Goal: Task Accomplishment & Management: Manage account settings

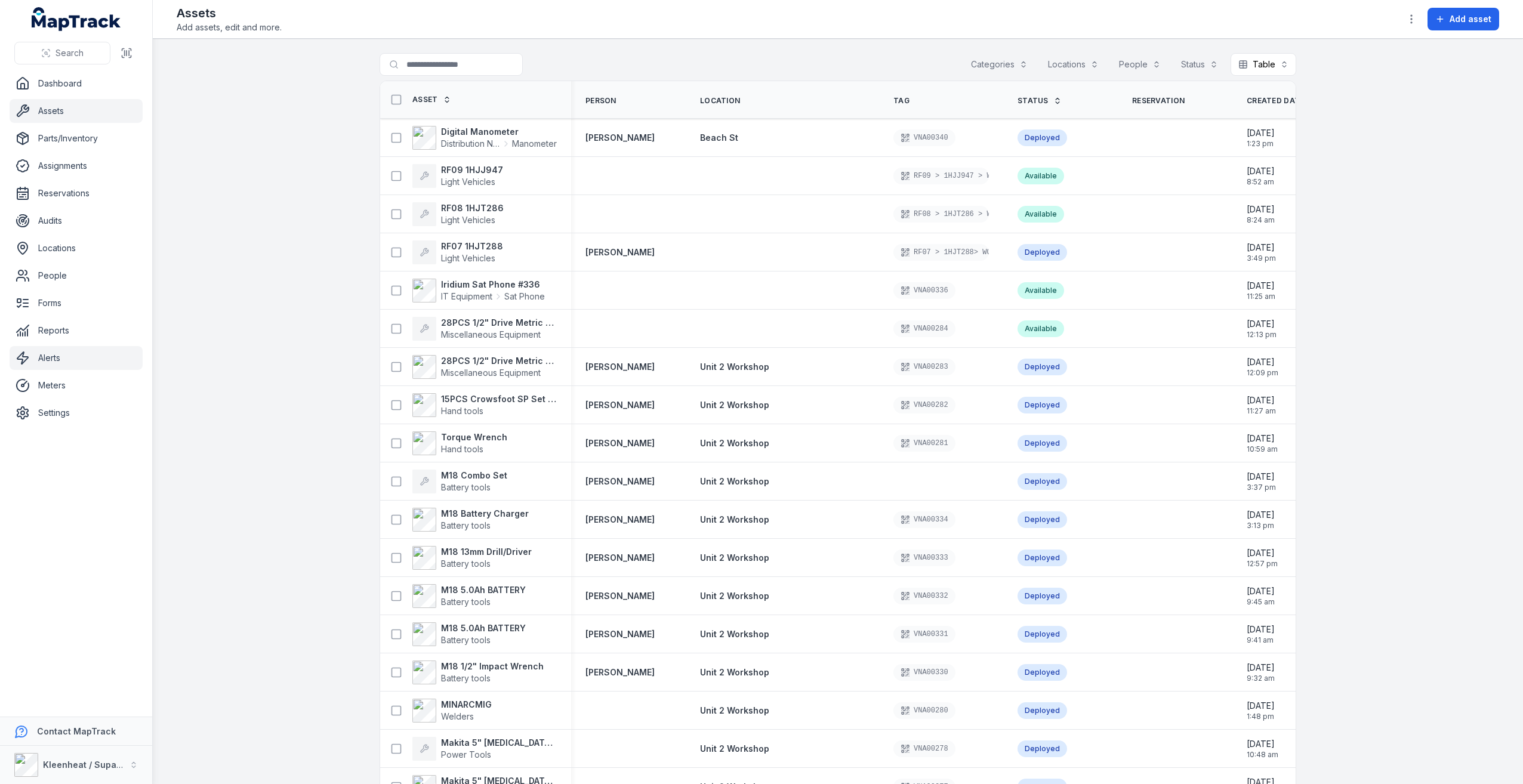
click at [61, 352] on link "Alerts" at bounding box center [76, 358] width 133 height 24
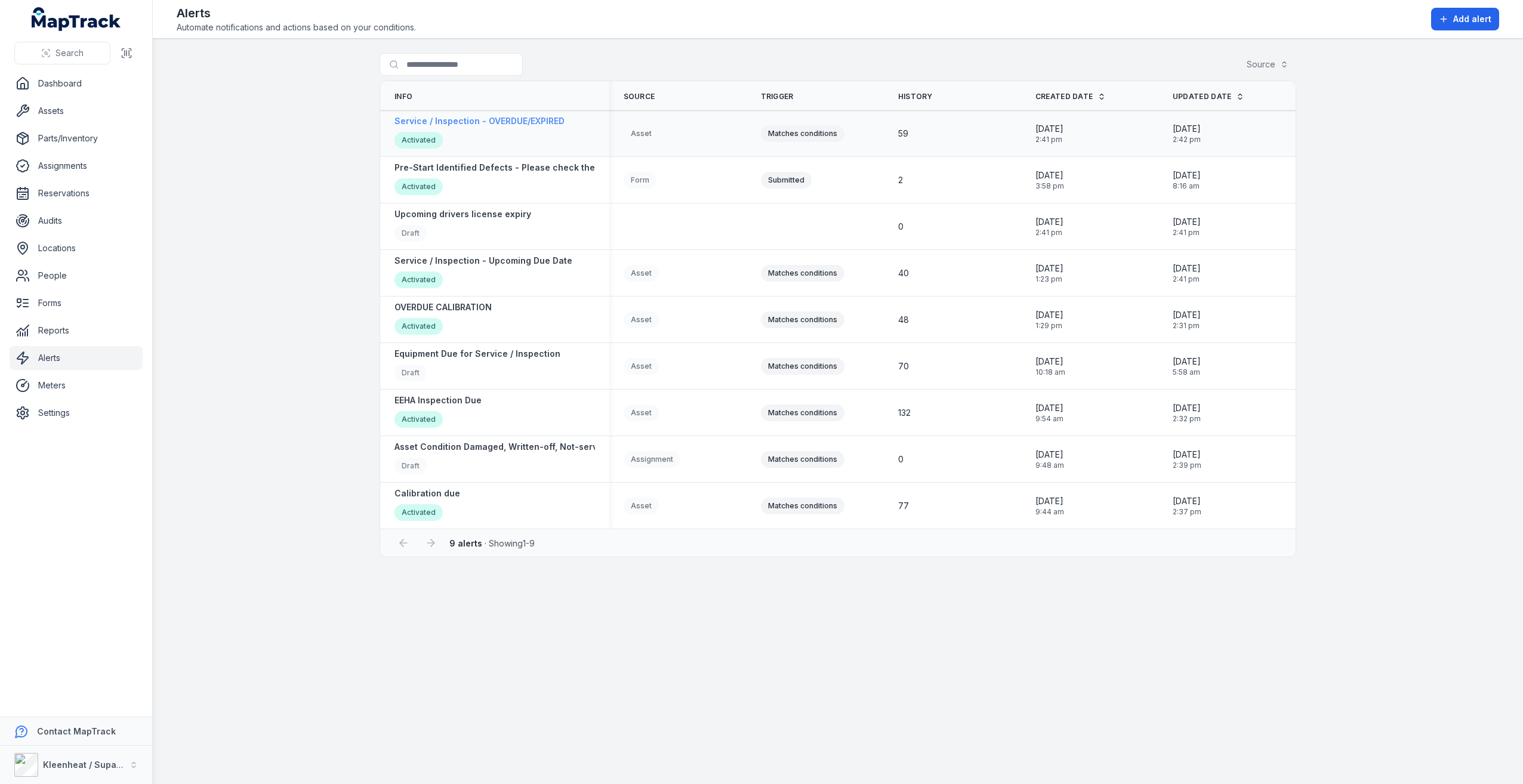
click at [501, 123] on strong "Service / Inspection - OVERDUE/EXPIRED" at bounding box center [479, 121] width 170 height 12
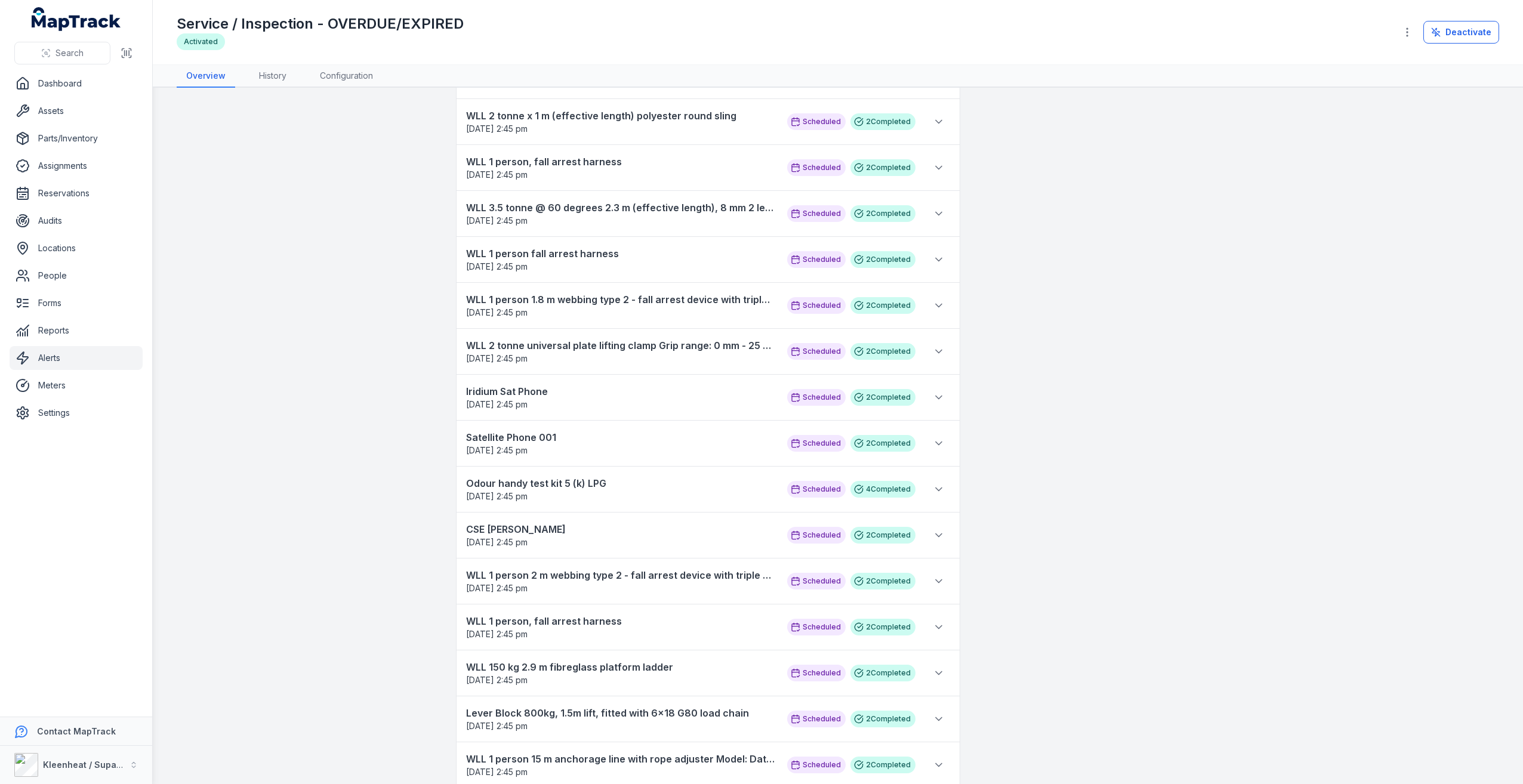
scroll to position [1657, 0]
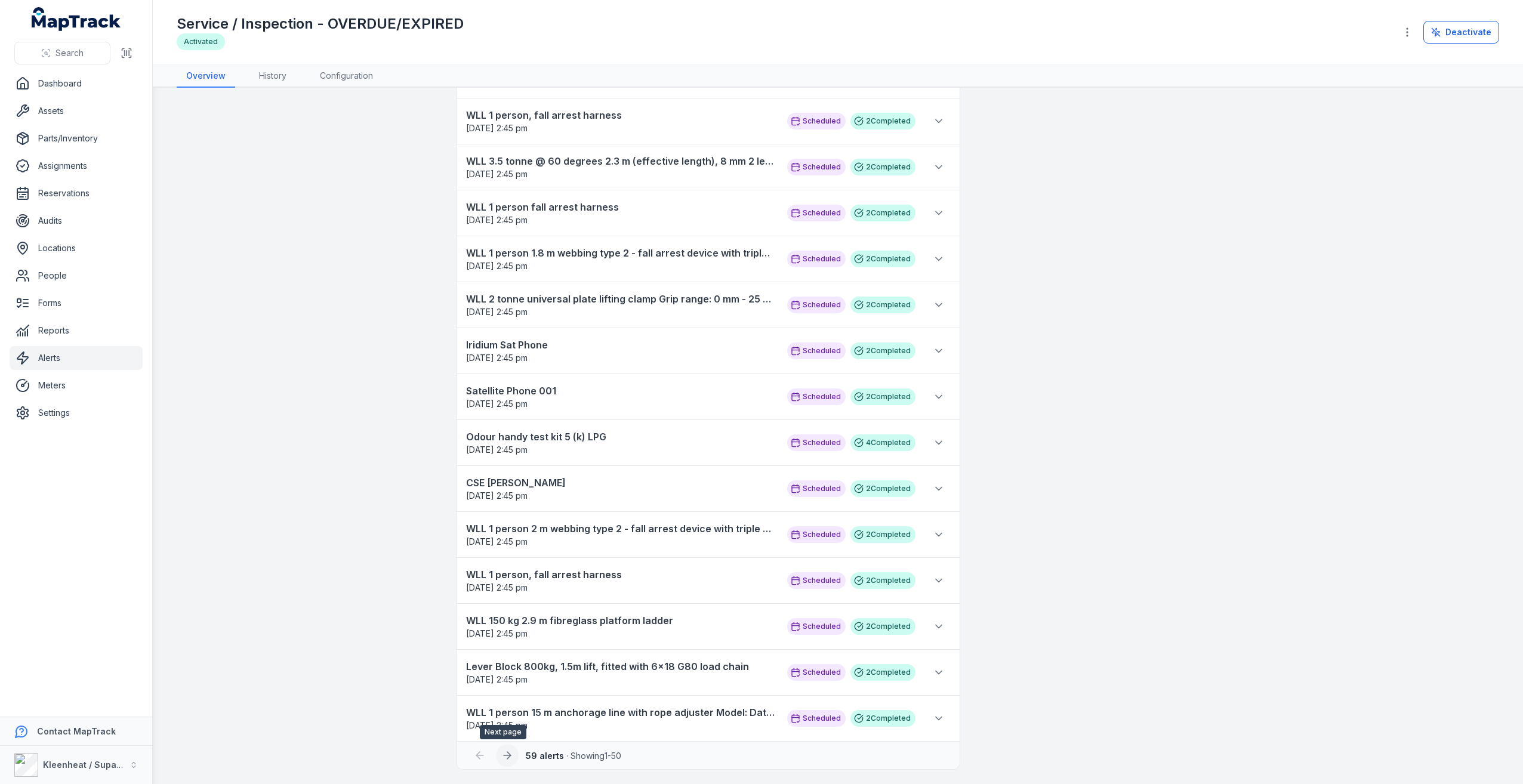
click at [508, 756] on icon at bounding box center [507, 755] width 12 height 12
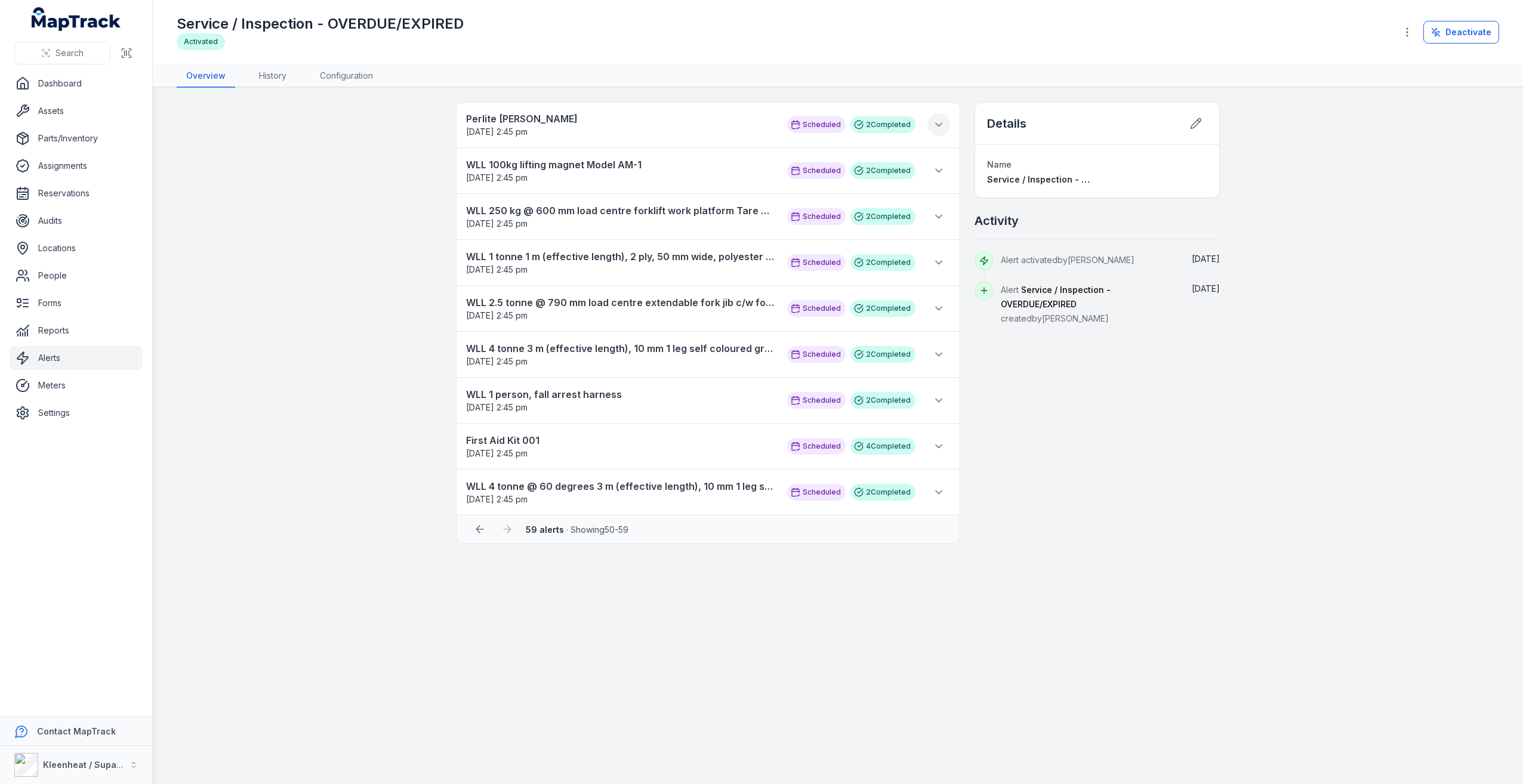
click at [944, 126] on icon at bounding box center [939, 125] width 12 height 12
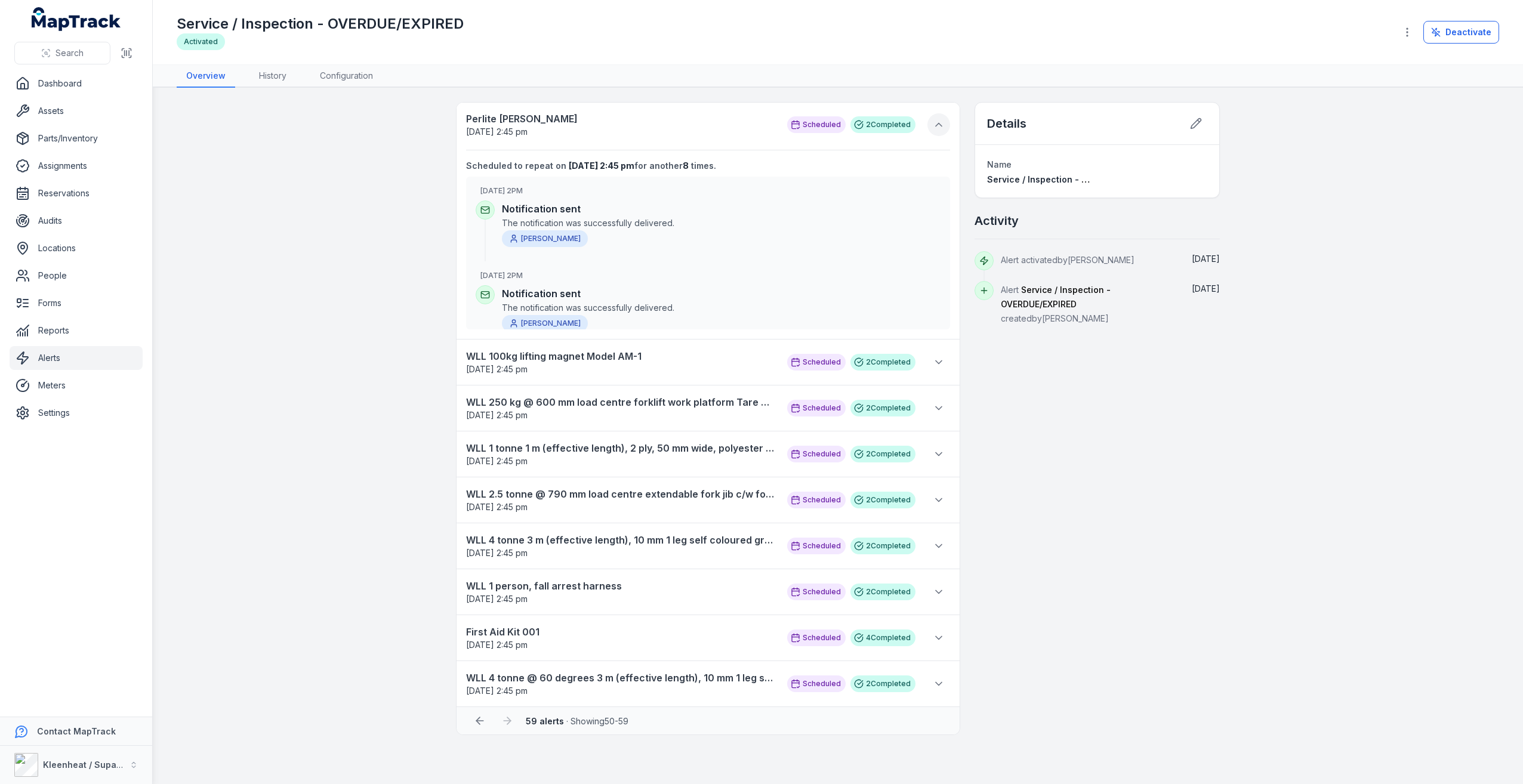
click at [941, 128] on icon at bounding box center [939, 125] width 12 height 12
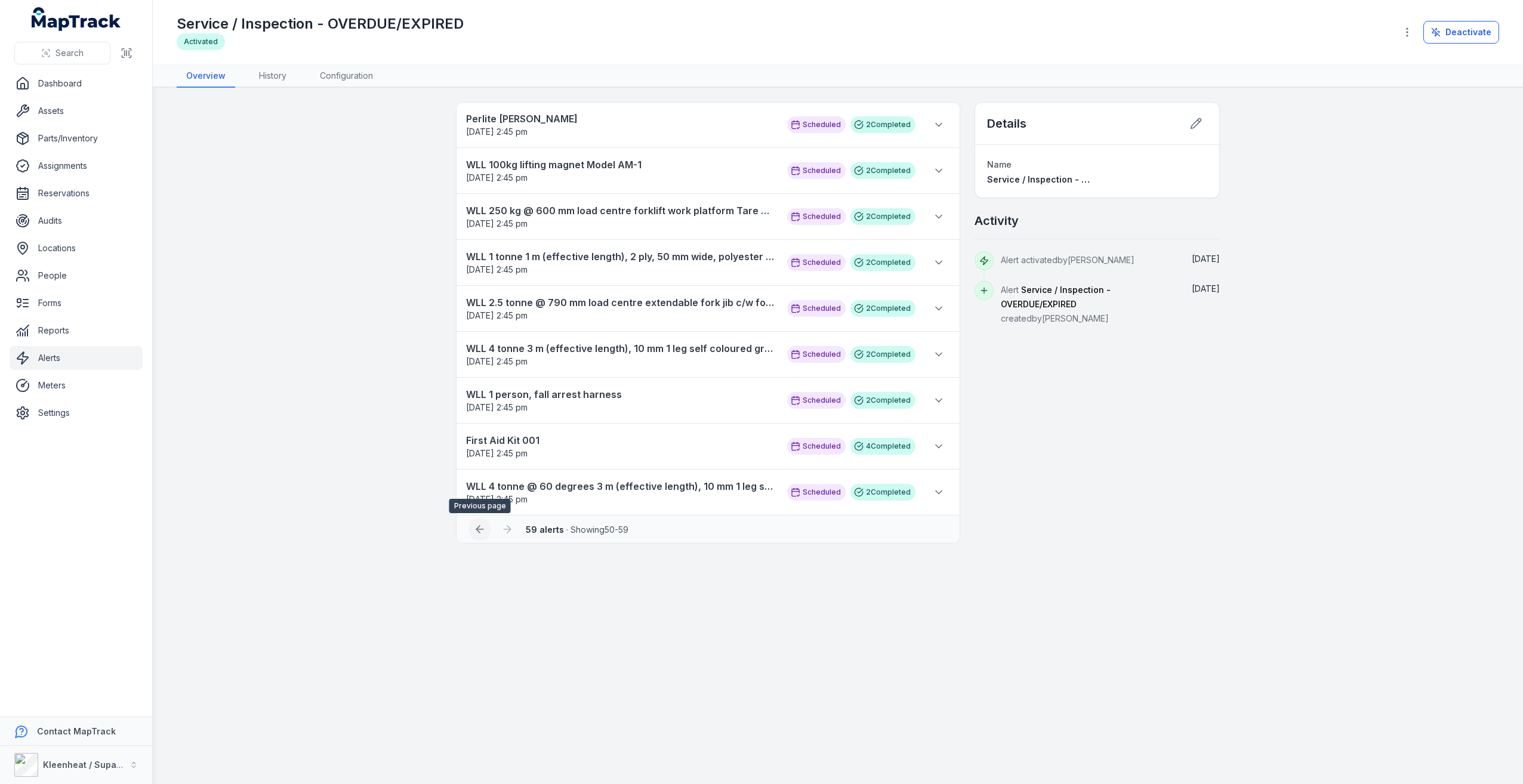
click at [482, 529] on icon at bounding box center [479, 529] width 7 height 0
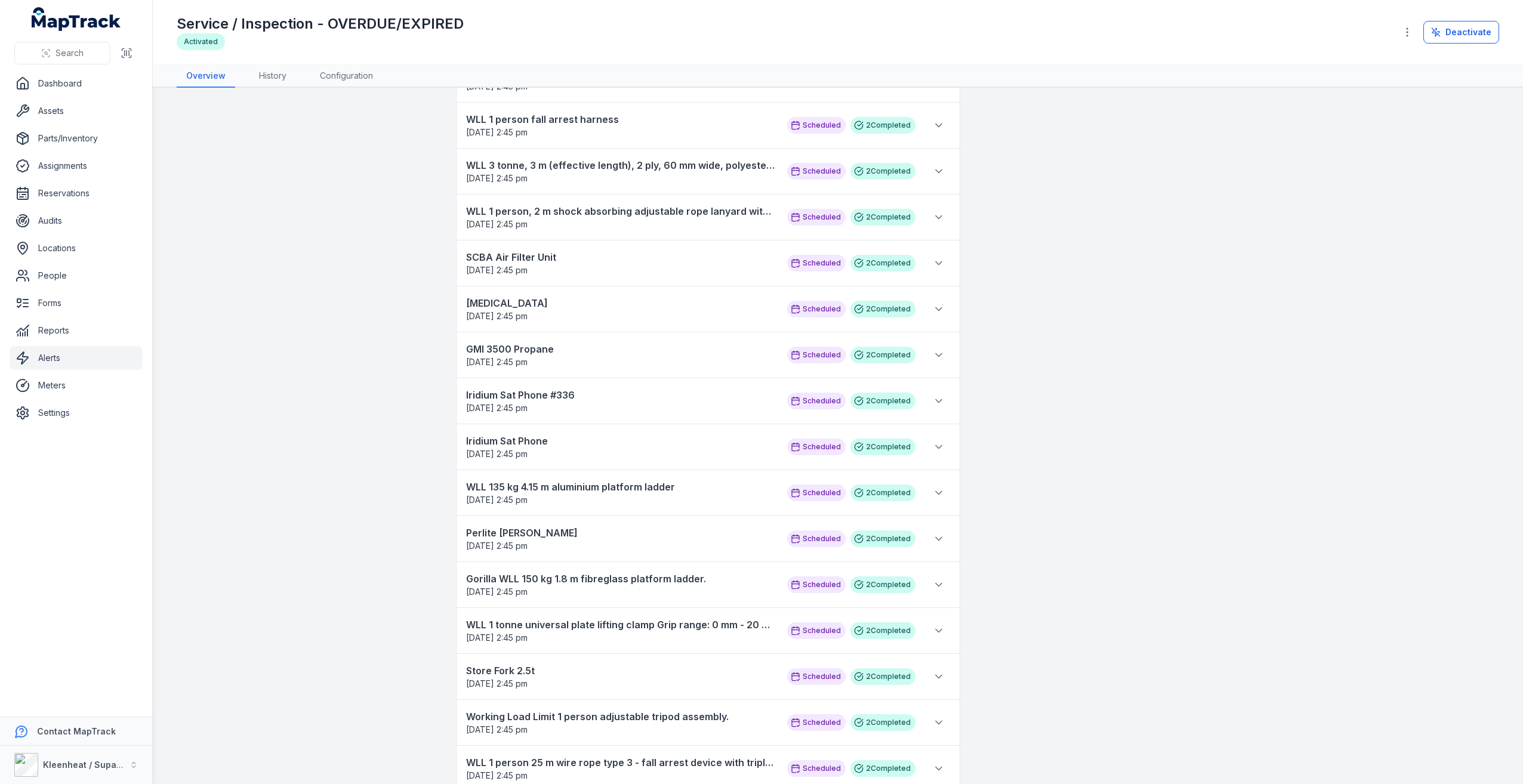
scroll to position [895, 0]
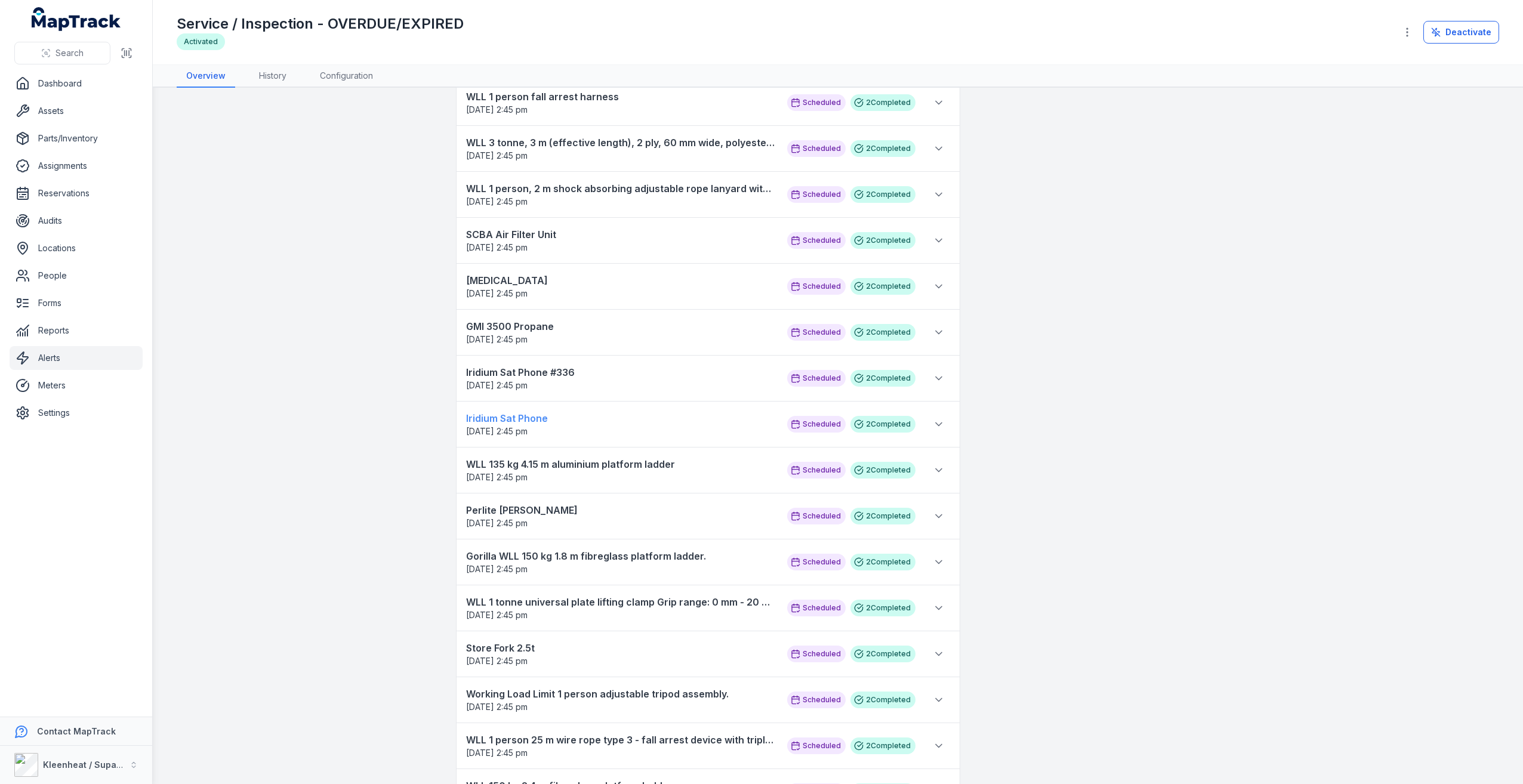
click at [518, 420] on strong "Iridium Sat Phone" at bounding box center [620, 418] width 309 height 14
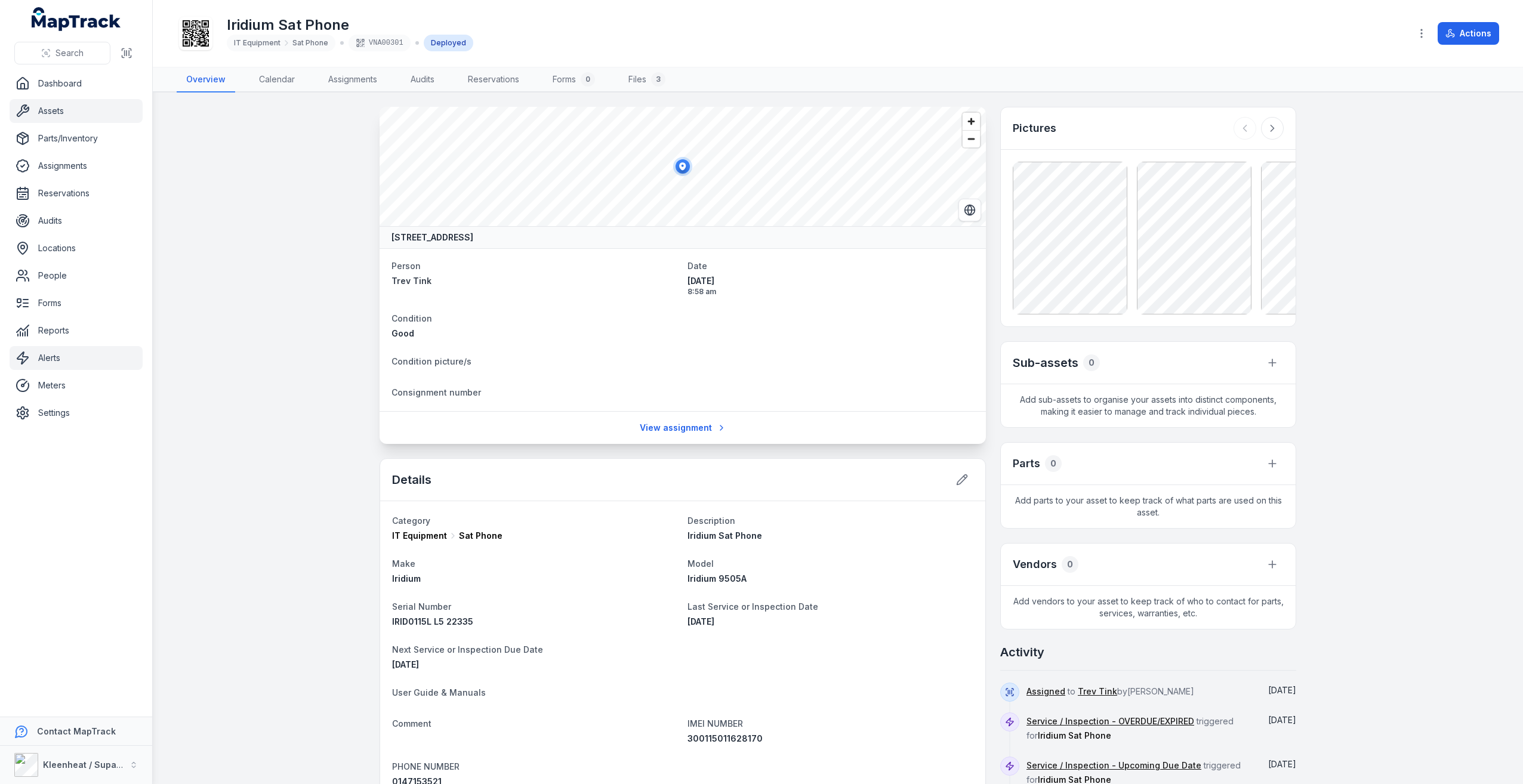
click at [87, 361] on link "Alerts" at bounding box center [76, 358] width 133 height 24
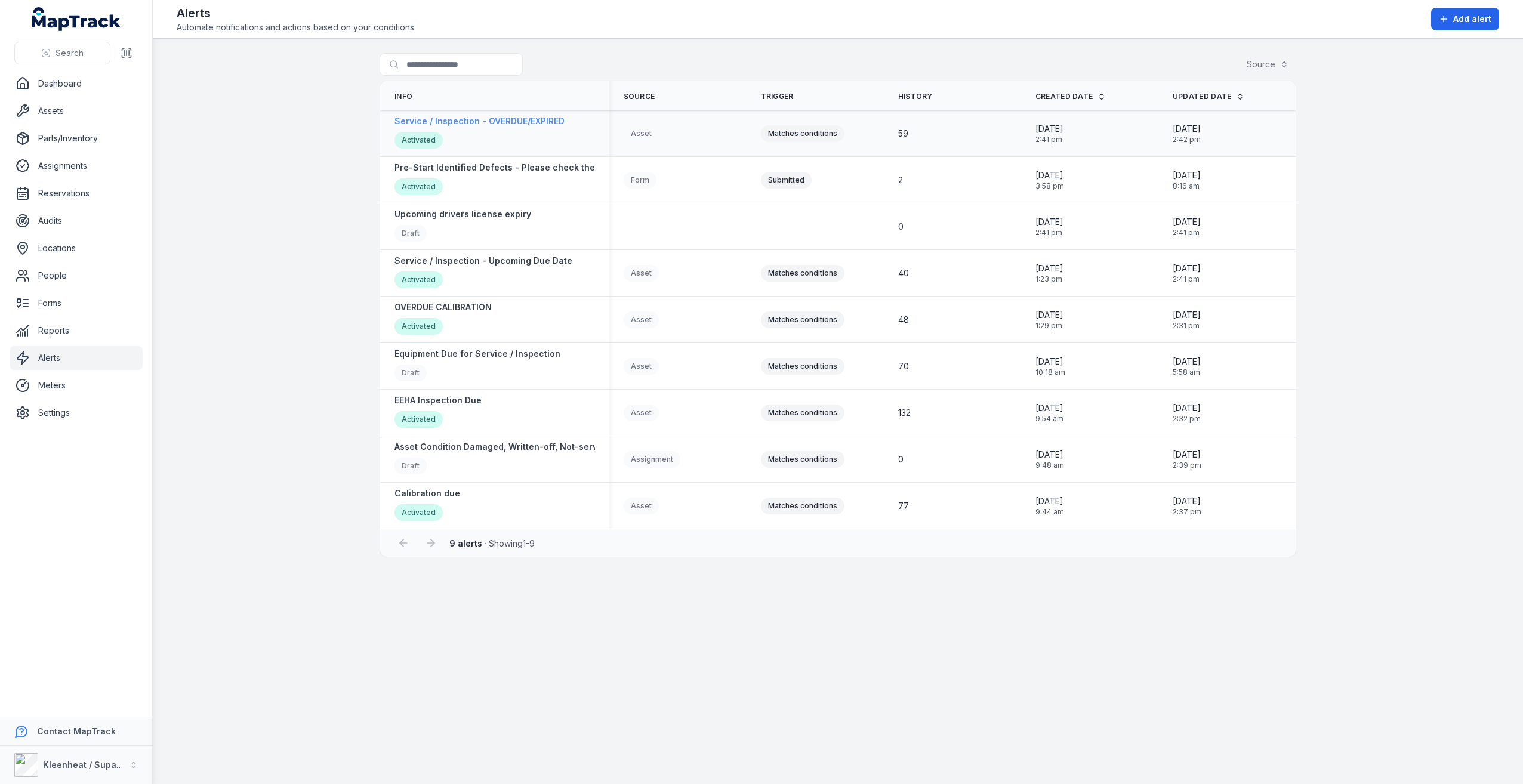
click at [504, 125] on strong "Service / Inspection - OVERDUE/EXPIRED" at bounding box center [479, 121] width 170 height 12
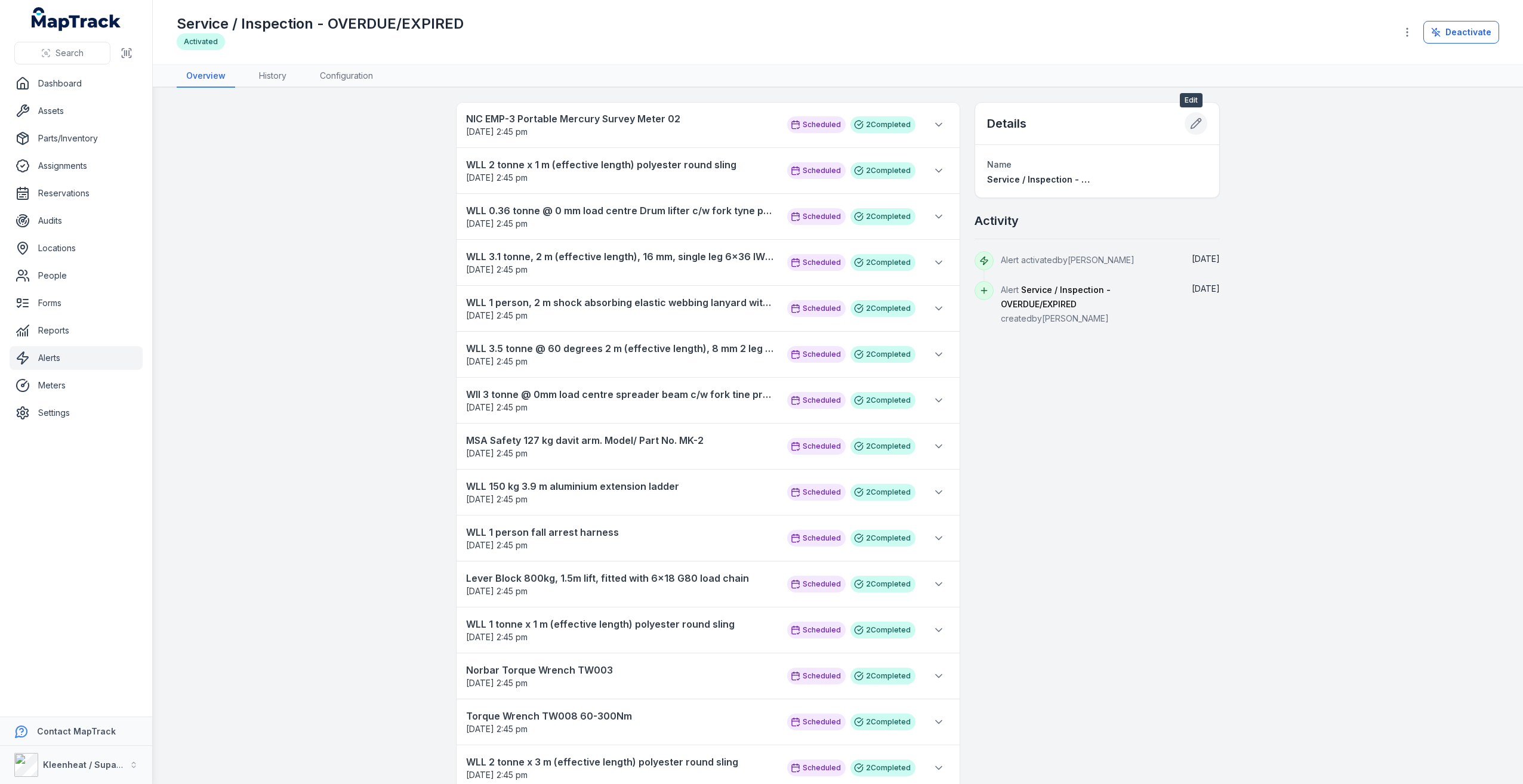
click at [1197, 120] on icon at bounding box center [1198, 120] width 2 height 2
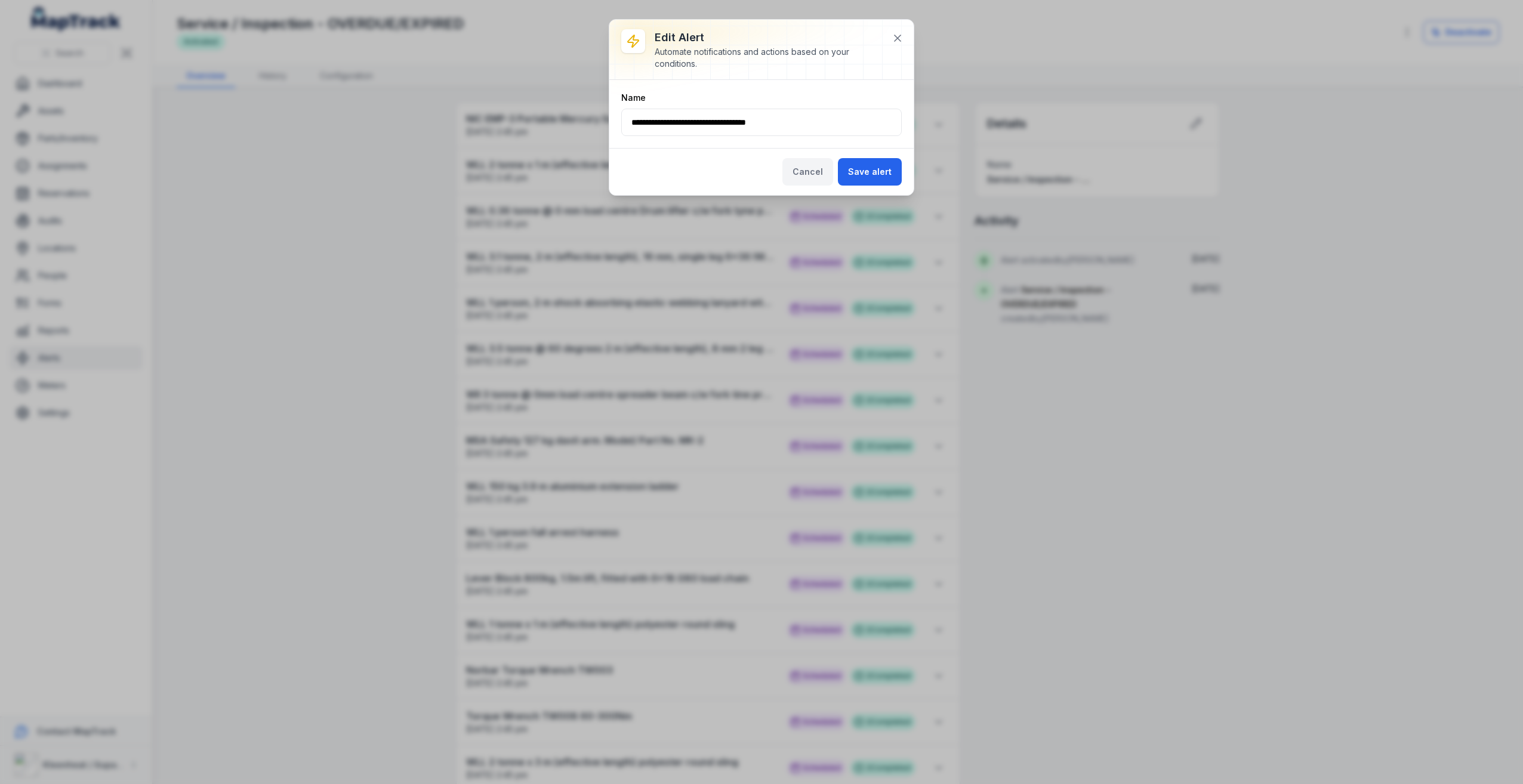
click at [822, 169] on button "Cancel" at bounding box center [807, 171] width 50 height 28
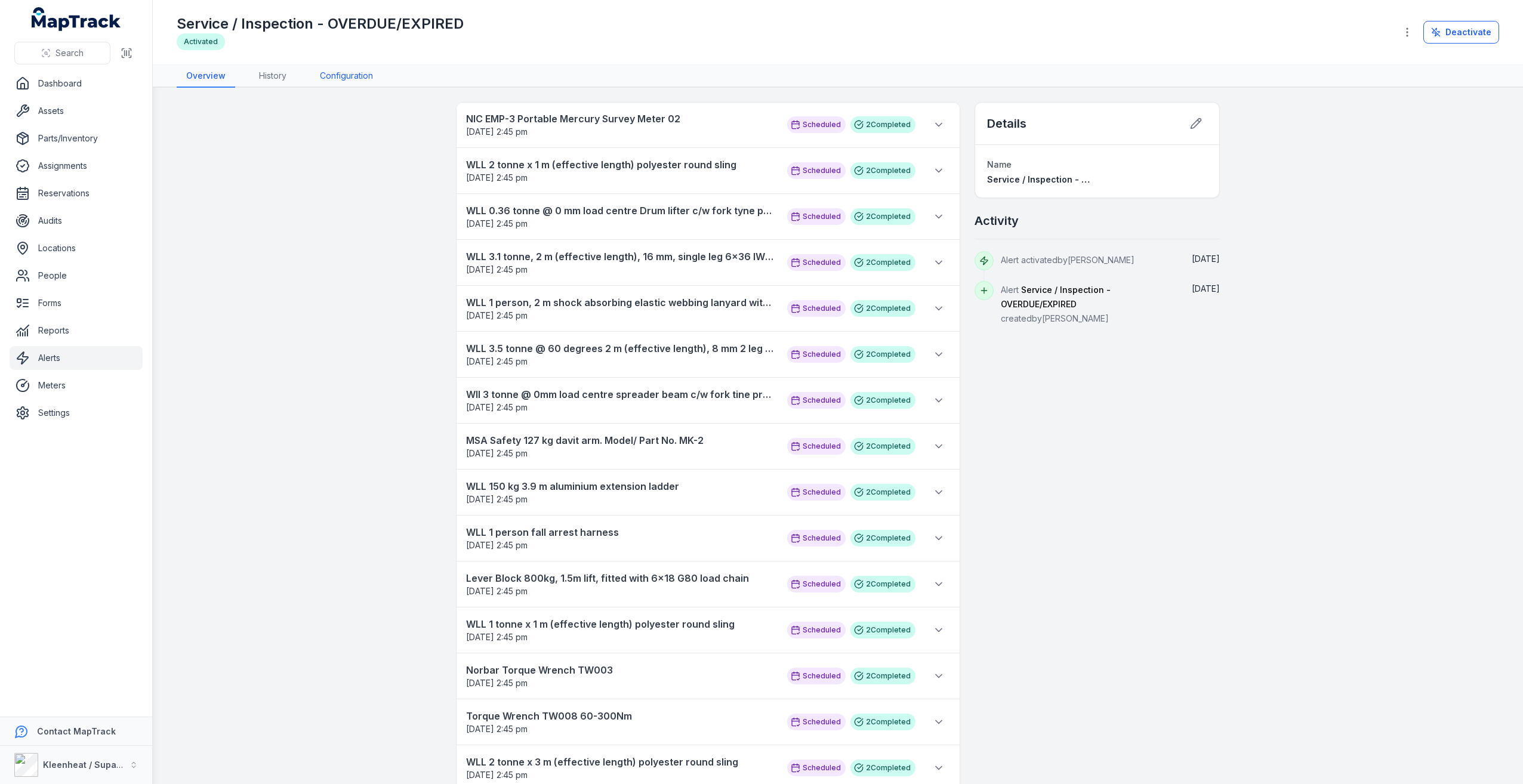
click at [368, 74] on link "Configuration" at bounding box center [346, 77] width 72 height 23
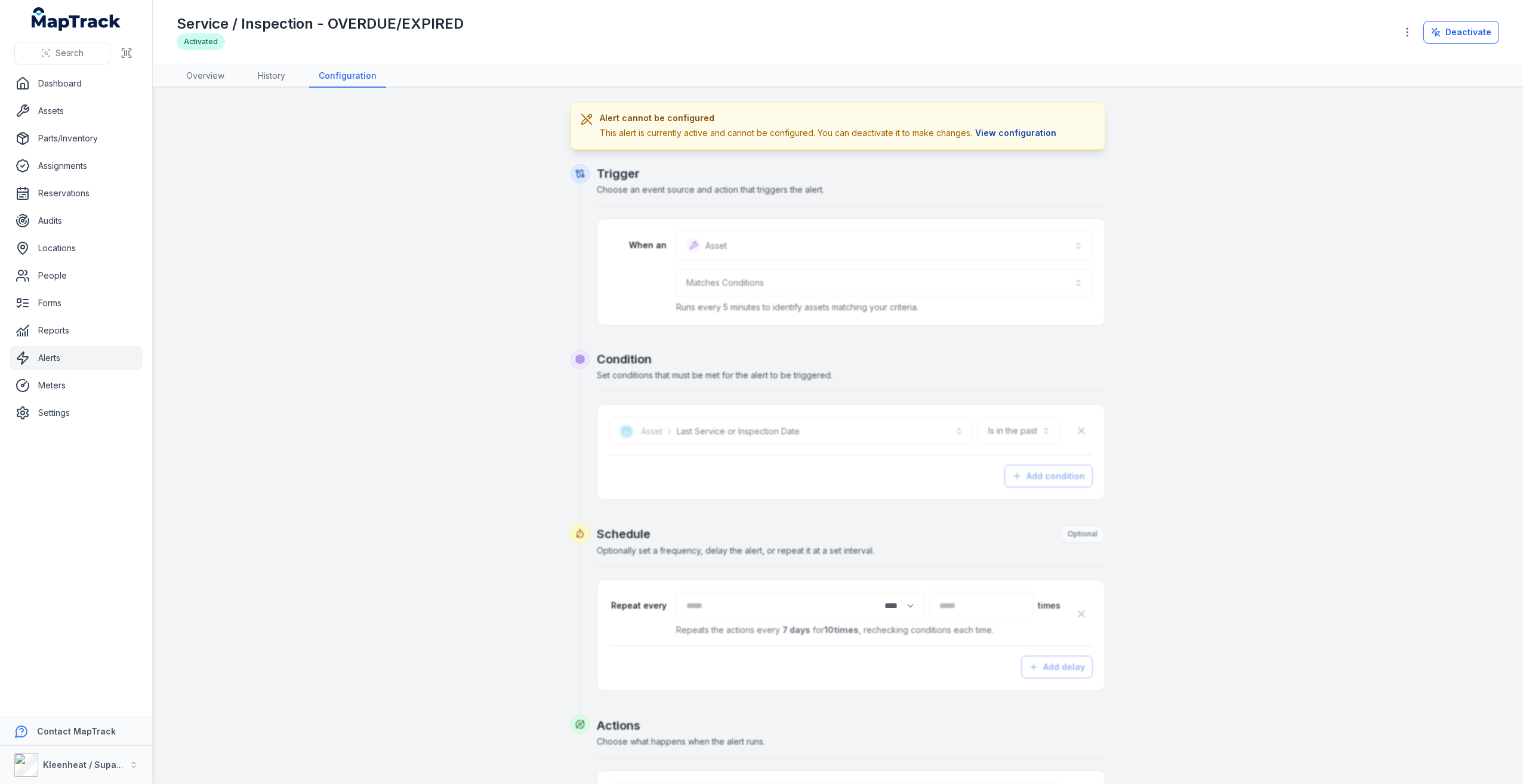
click at [998, 135] on button "View configuration" at bounding box center [1016, 133] width 87 height 13
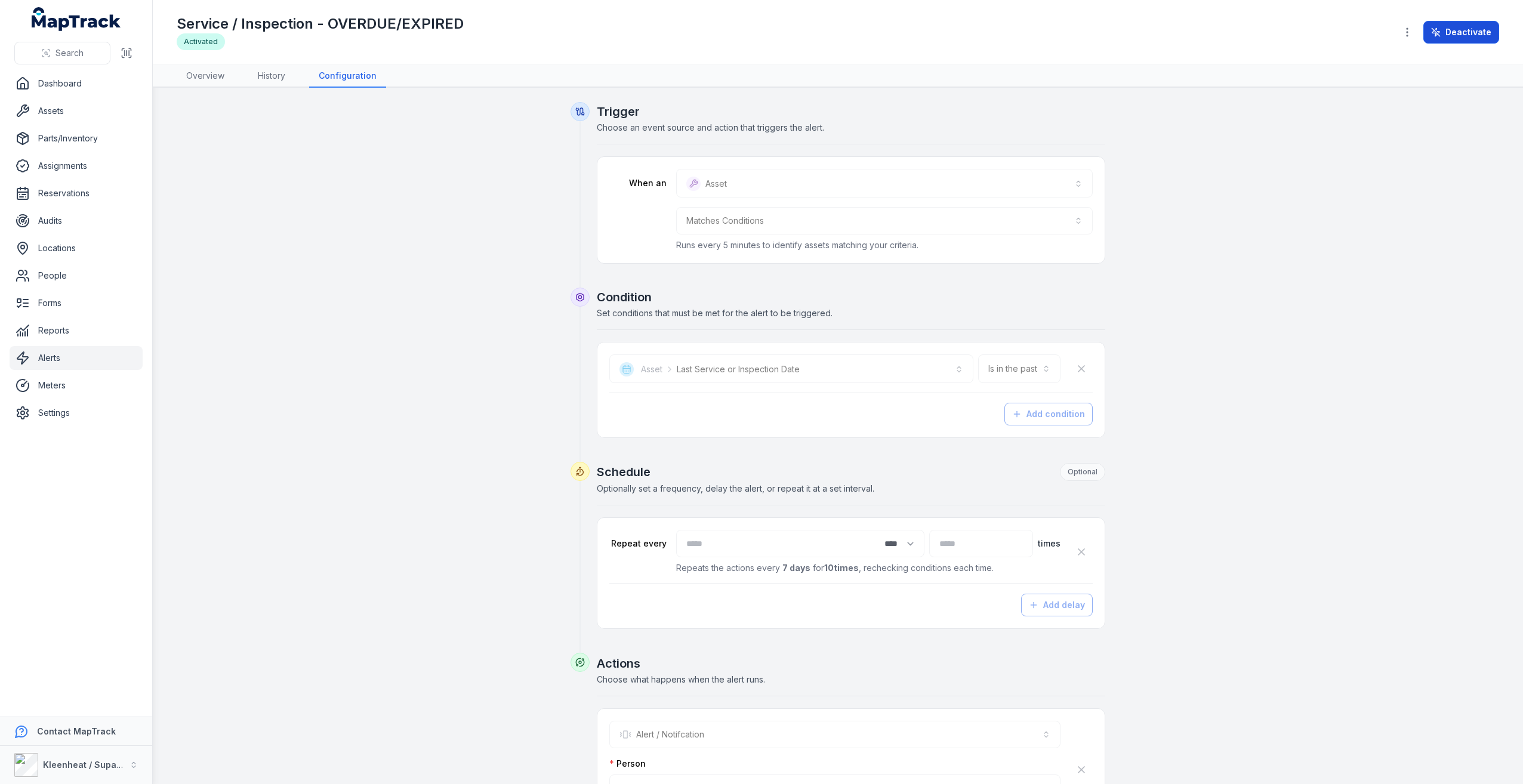
click at [1459, 30] on button "Deactivate" at bounding box center [1460, 32] width 76 height 23
